Goal: Find specific page/section: Find specific page/section

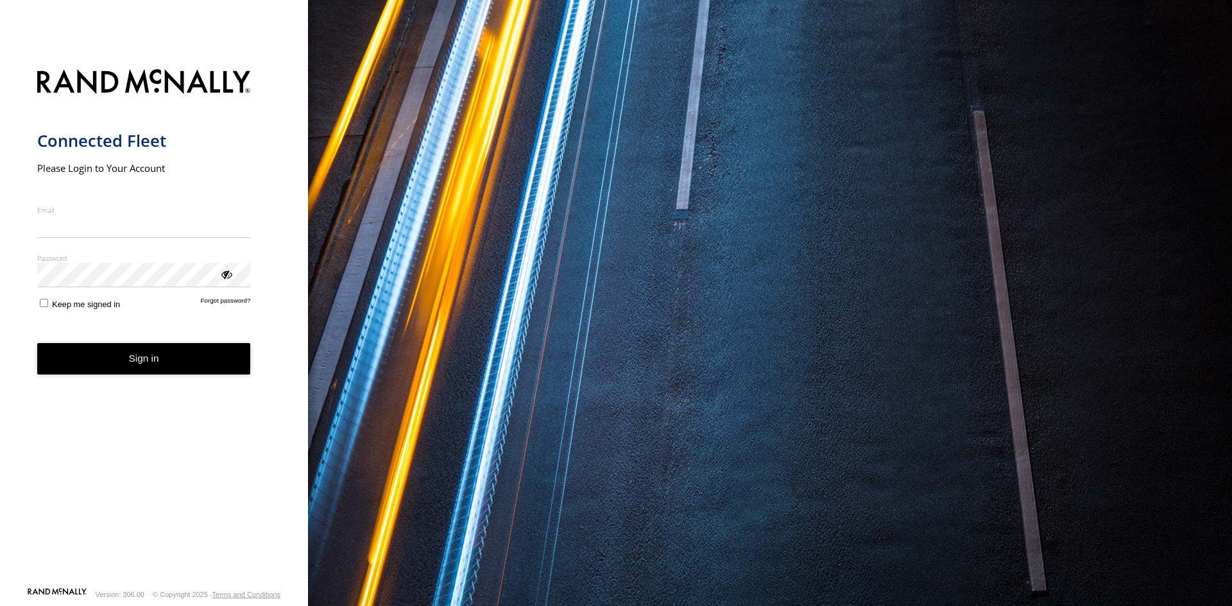
type input "**********"
click at [100, 370] on button "Sign in" at bounding box center [144, 358] width 214 height 31
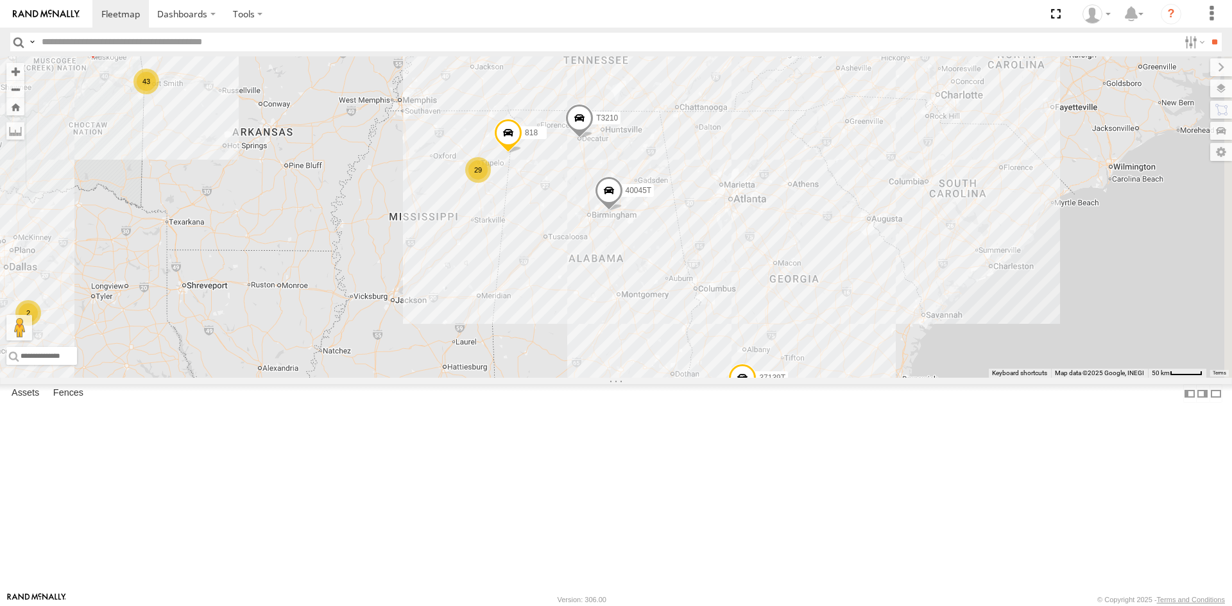
drag, startPoint x: 844, startPoint y: 331, endPoint x: 421, endPoint y: 355, distance: 424.2
click at [421, 355] on div "37087T T3214 40022T 37124T 37148T BAD 884540 7774T 37139T 5306 43 29 15 40045T …" at bounding box center [616, 216] width 1232 height 321
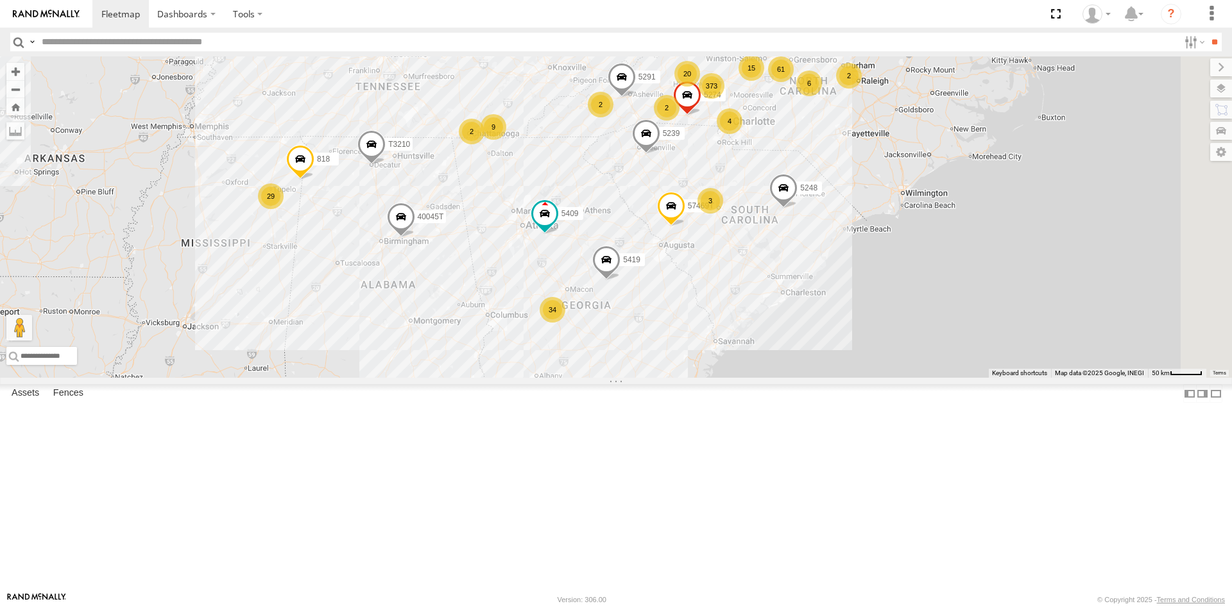
drag, startPoint x: 680, startPoint y: 365, endPoint x: 486, endPoint y: 391, distance: 195.6
click at [486, 378] on div "37087T T3214 40022T 37124T 37148T BAD 884540 7774T 37139T 5306 43 29 15 40045T …" at bounding box center [616, 216] width 1232 height 321
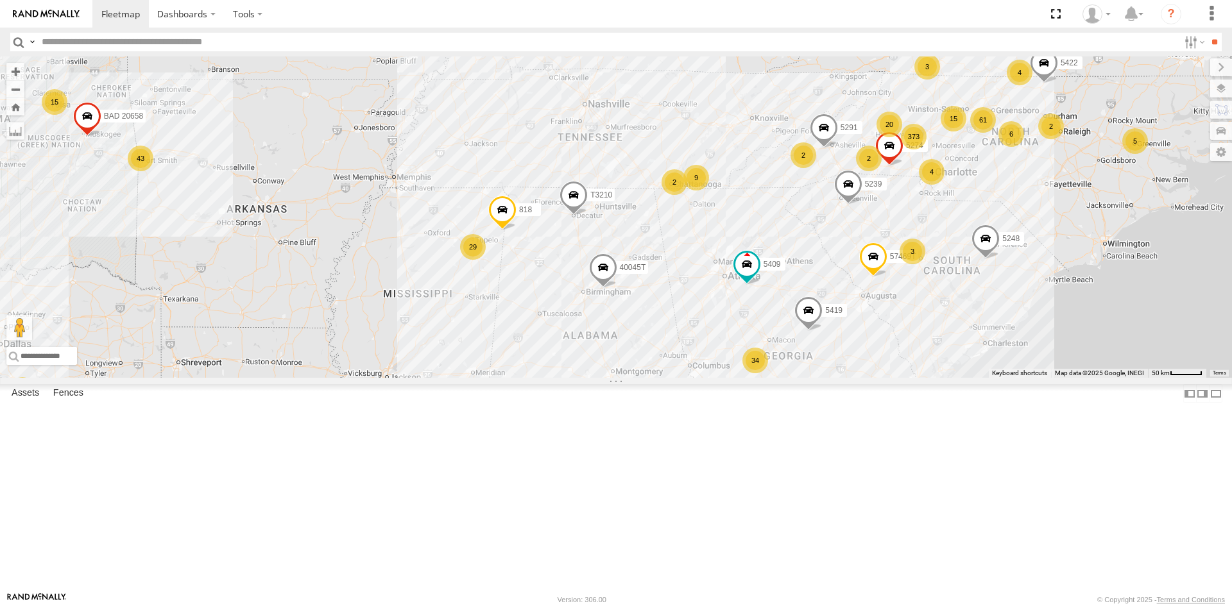
drag, startPoint x: 501, startPoint y: 379, endPoint x: 691, endPoint y: 425, distance: 196.1
click at [691, 378] on div "37087T T3214 40022T 37124T 37148T BAD 884540 7774T 37139T 5306 43 29 15 40045T …" at bounding box center [616, 216] width 1232 height 321
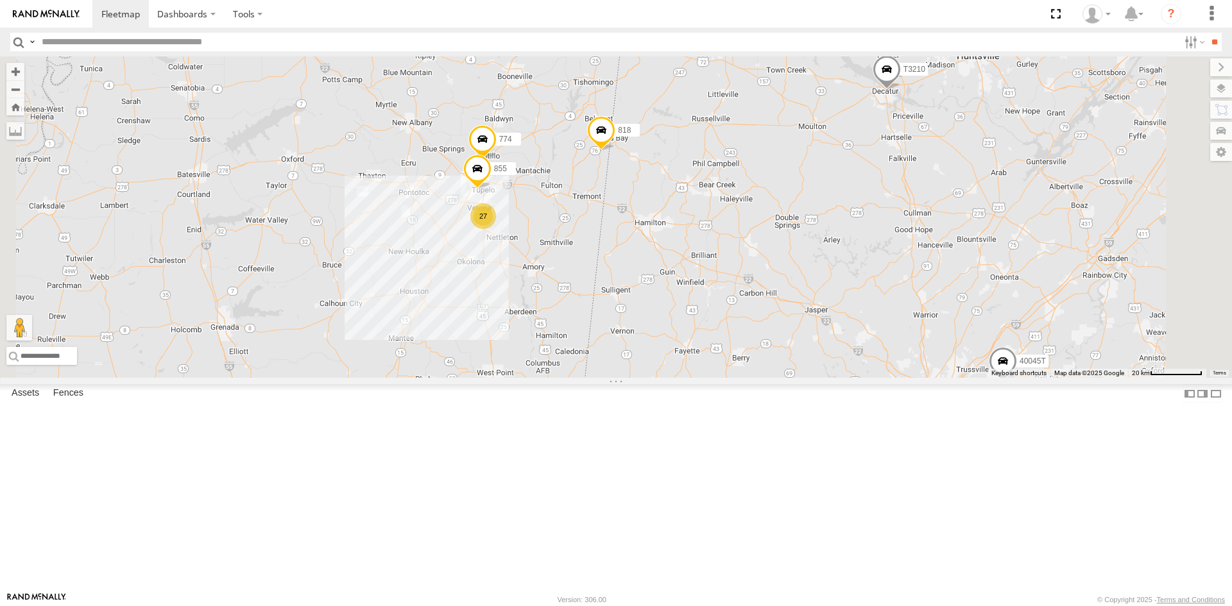
drag, startPoint x: 612, startPoint y: 298, endPoint x: 582, endPoint y: 455, distance: 159.4
click at [582, 378] on div "37087T T3214 40022T 37124T 37148T BAD 884540 7774T 37139T 5306 40045T BAD 20658…" at bounding box center [616, 216] width 1232 height 321
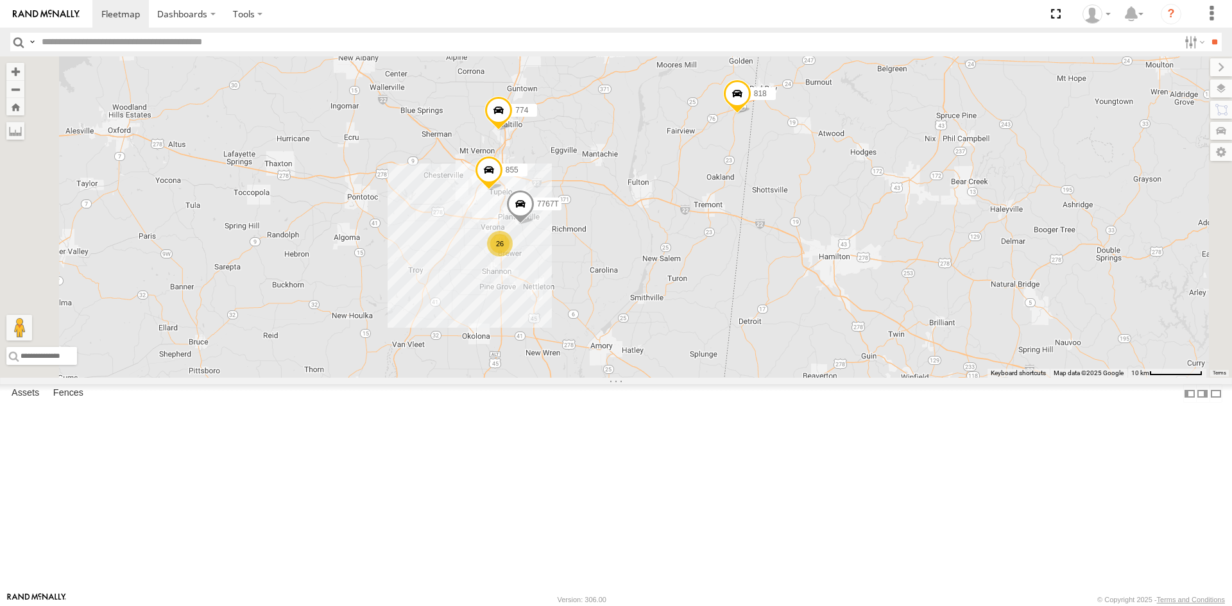
drag, startPoint x: 595, startPoint y: 282, endPoint x: 544, endPoint y: 440, distance: 165.2
click at [544, 378] on div "37087T T3214 40022T 37124T 37148T BAD 884540 7774T 37139T 5306 40045T BAD 20658…" at bounding box center [616, 216] width 1232 height 321
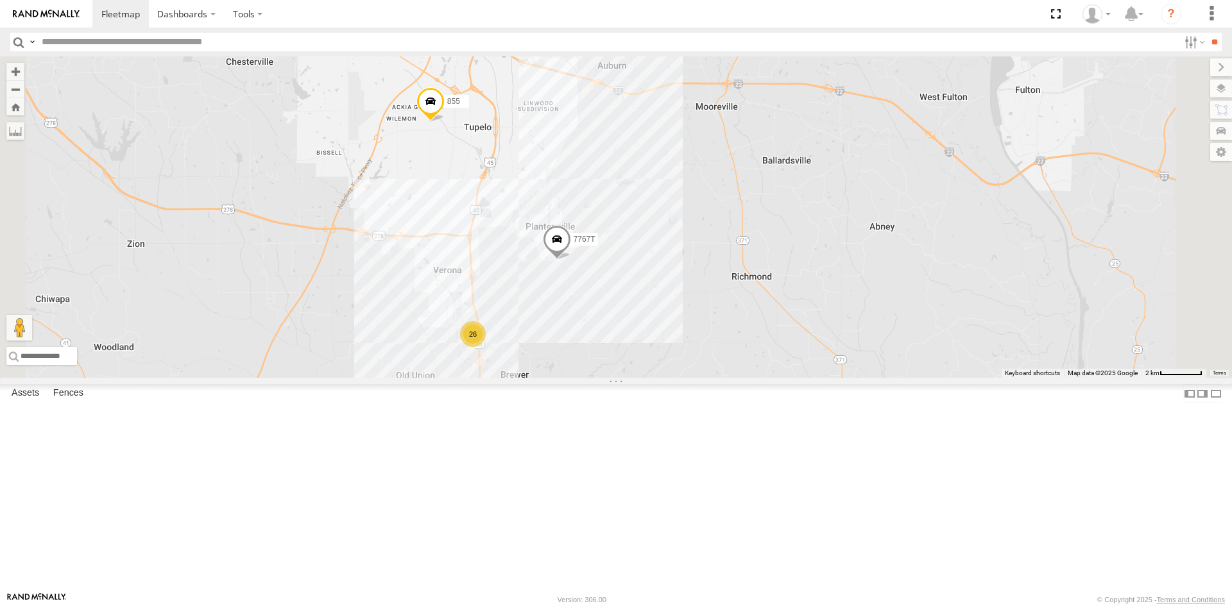
drag, startPoint x: 559, startPoint y: 412, endPoint x: 472, endPoint y: 483, distance: 112.2
click at [472, 378] on div "37087T T3214 40022T 37124T 37148T BAD 884540 7774T 37139T 5306 40045T BAD 20658…" at bounding box center [616, 216] width 1232 height 321
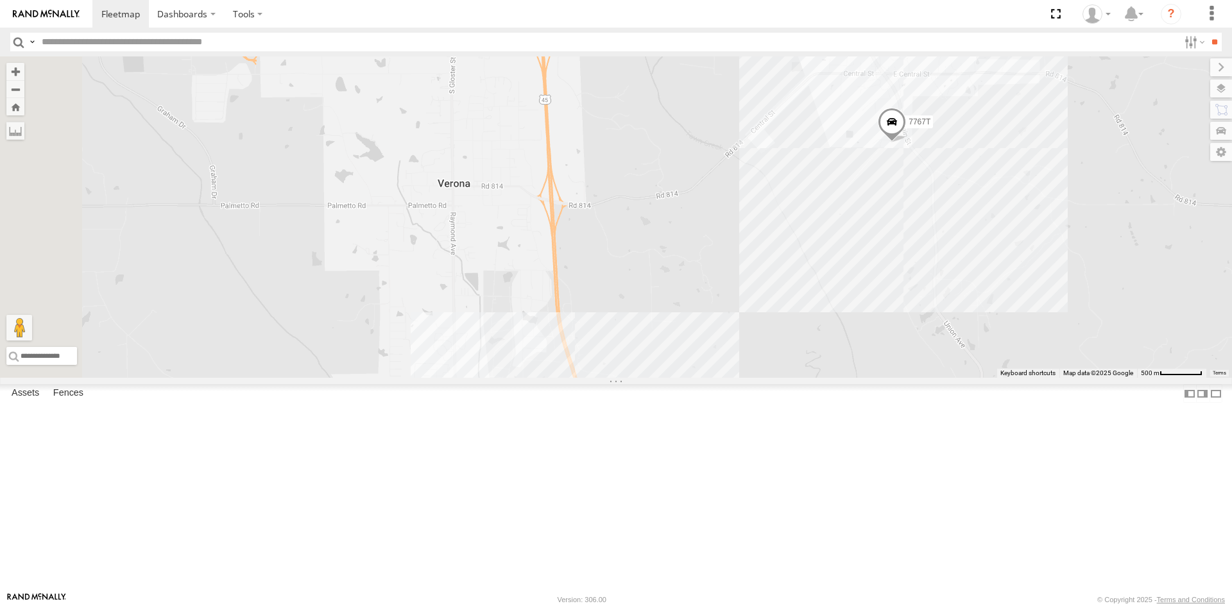
drag, startPoint x: 477, startPoint y: 447, endPoint x: 647, endPoint y: 407, distance: 174.6
click at [646, 378] on div "37087T T3214 40022T 37124T 37148T BAD 884540 7774T 37139T 5306 40045T BAD 20658…" at bounding box center [616, 216] width 1232 height 321
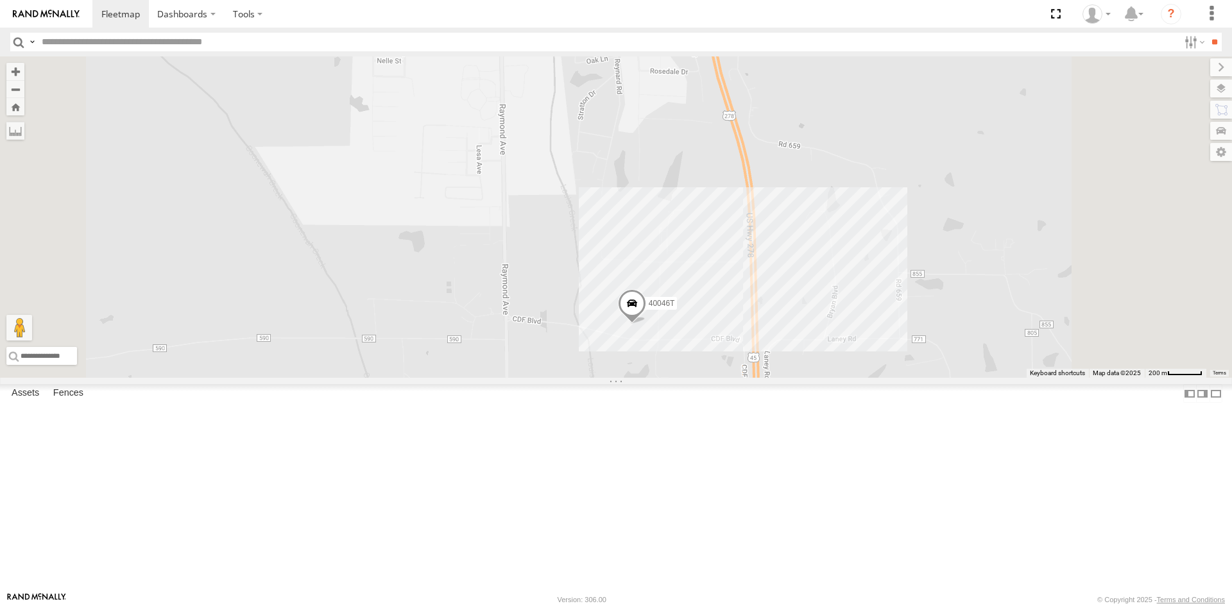
drag, startPoint x: 605, startPoint y: 433, endPoint x: 563, endPoint y: 83, distance: 352.2
click at [563, 83] on div "37087T T3214 40022T 37124T 37148T BAD 884540 7774T 37139T 5306 40045T BAD 20658…" at bounding box center [616, 216] width 1232 height 321
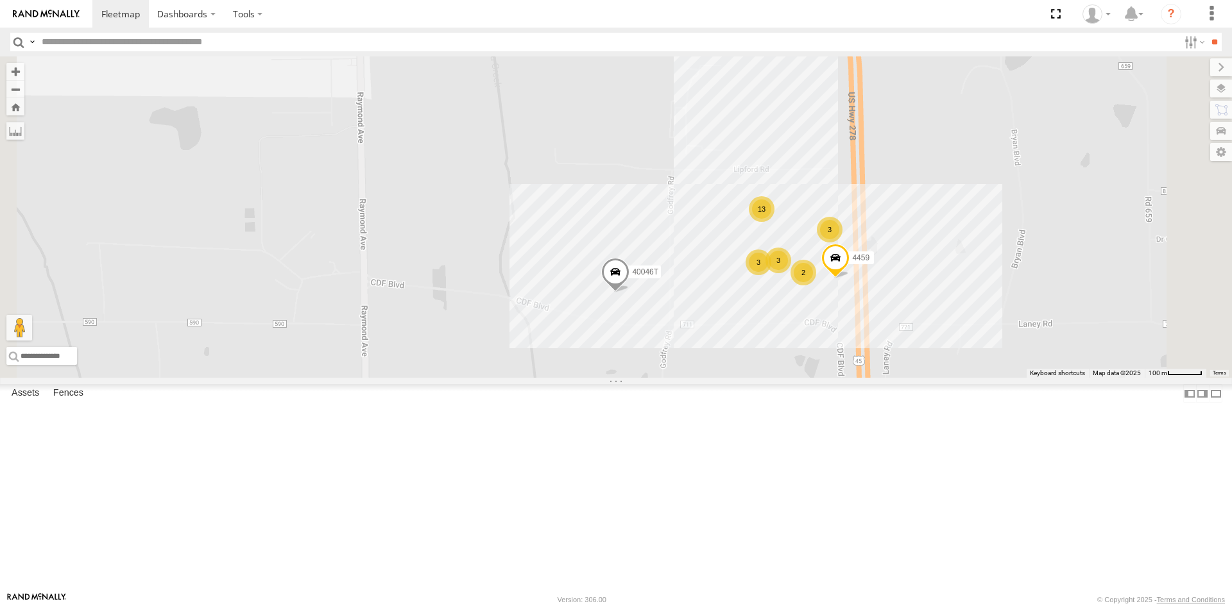
drag, startPoint x: 656, startPoint y: 253, endPoint x: 556, endPoint y: 193, distance: 116.9
click at [559, 193] on div "37087T T3214 40022T 37124T 37148T BAD 884540 7774T 37139T 5306 40045T BAD 20658…" at bounding box center [616, 216] width 1232 height 321
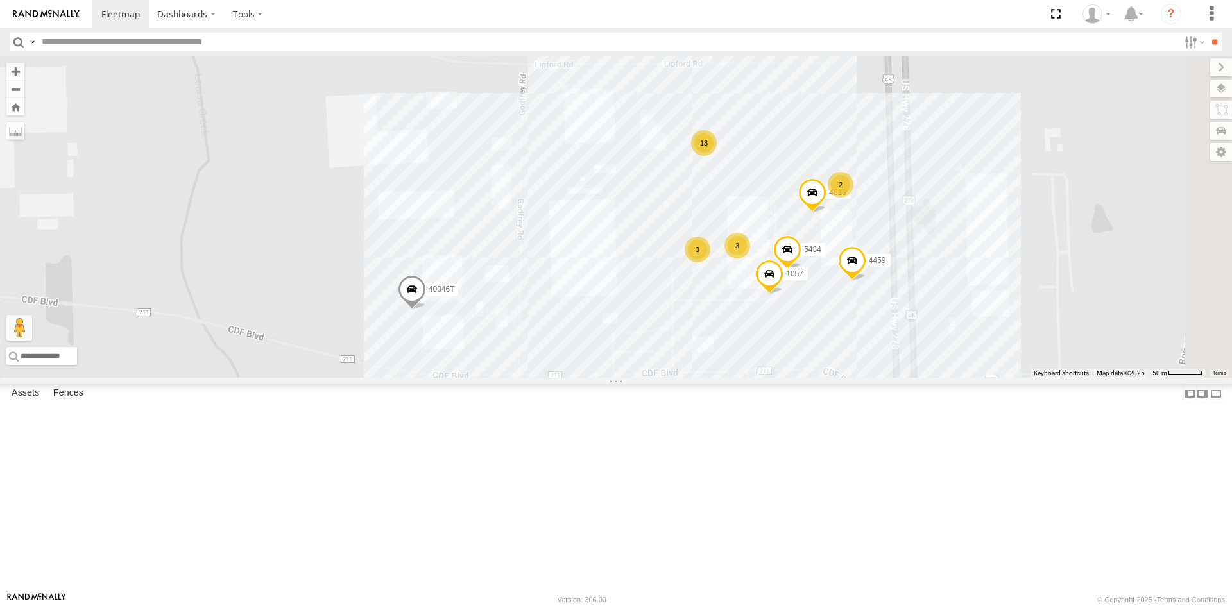
drag, startPoint x: 667, startPoint y: 261, endPoint x: 526, endPoint y: 142, distance: 185.4
click at [526, 142] on div "37087T T3214 40022T 37124T 37148T BAD 884540 7774T 37139T 5306 40045T BAD 20658…" at bounding box center [616, 216] width 1232 height 321
